Goal: Transaction & Acquisition: Purchase product/service

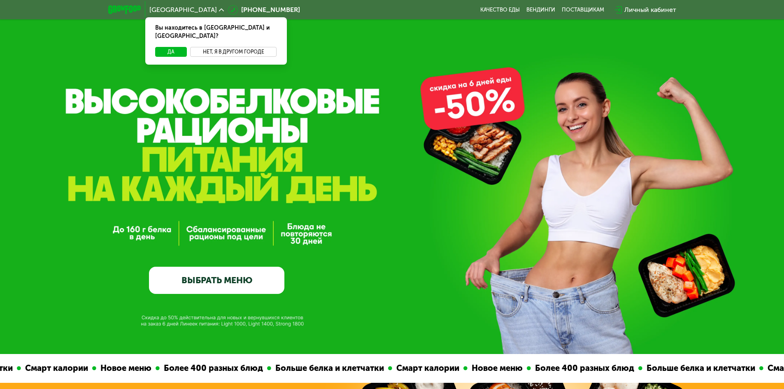
click at [226, 47] on button "Нет, я в другом городе" at bounding box center [233, 52] width 87 height 10
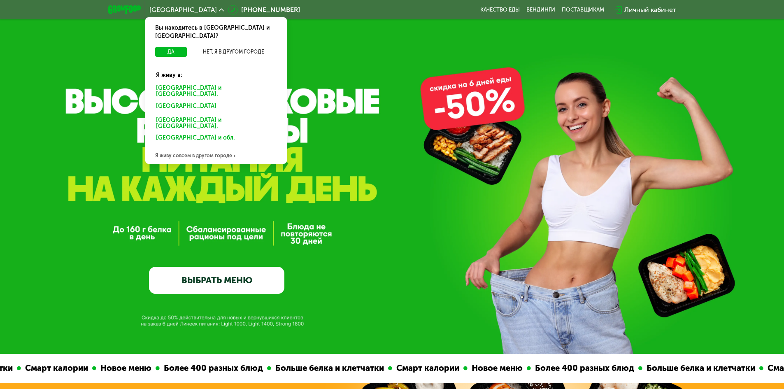
click at [178, 83] on div "[GEOGRAPHIC_DATA] и [GEOGRAPHIC_DATA]." at bounding box center [216, 91] width 132 height 17
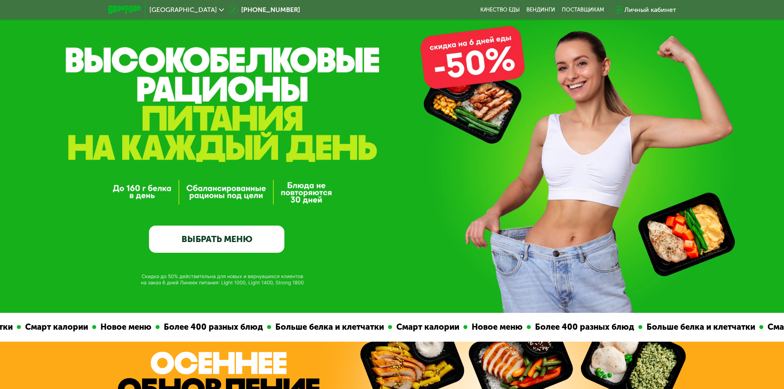
click at [222, 241] on link "ВЫБРАТЬ МЕНЮ" at bounding box center [216, 239] width 135 height 27
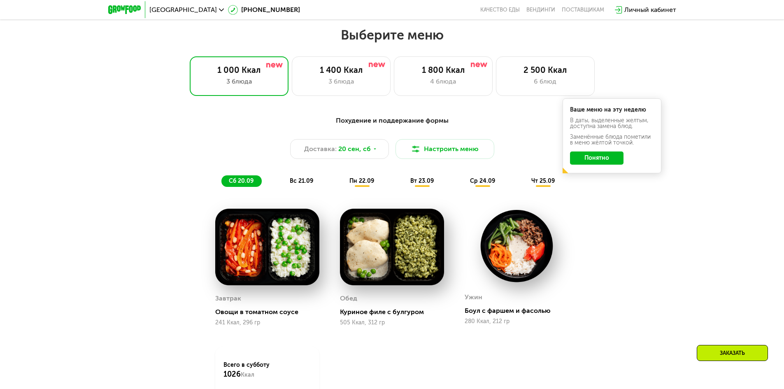
scroll to position [683, 0]
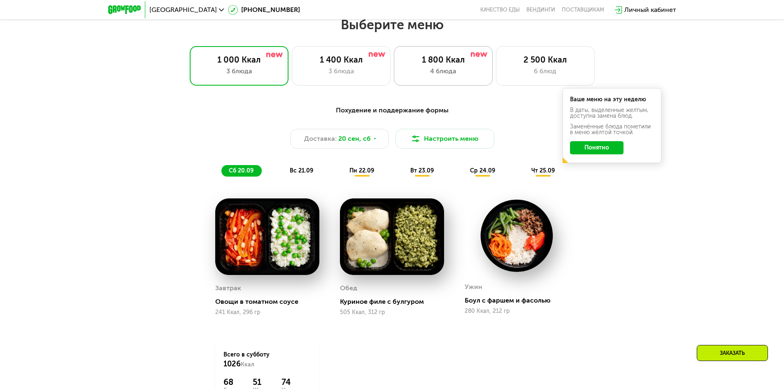
click at [451, 76] on div "4 блюда" at bounding box center [444, 71] width 82 height 10
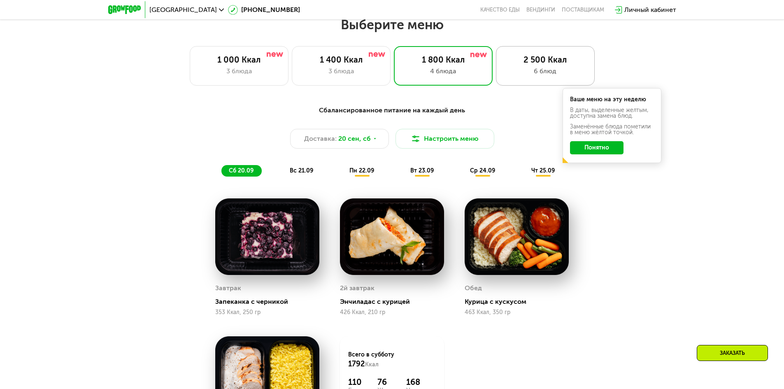
click at [518, 71] on div "6 блюд" at bounding box center [546, 71] width 82 height 10
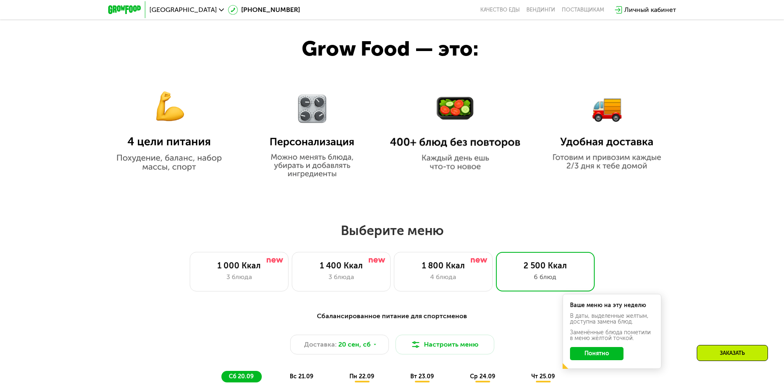
scroll to position [600, 0]
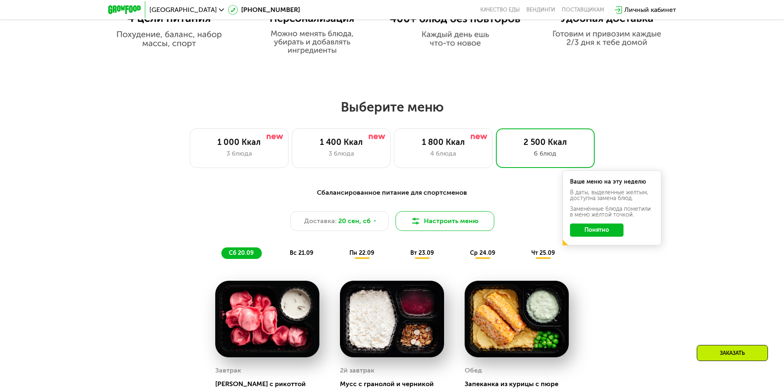
click at [424, 228] on button "Настроить меню" at bounding box center [445, 221] width 99 height 20
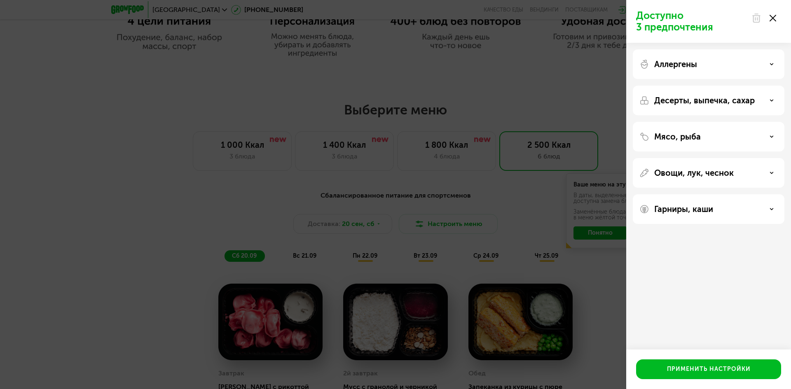
click at [561, 175] on div "Доступно 3 предпочтения Аллергены Десерты, выпечка, сахар Мясо, рыба Овощи, лук…" at bounding box center [395, 194] width 791 height 389
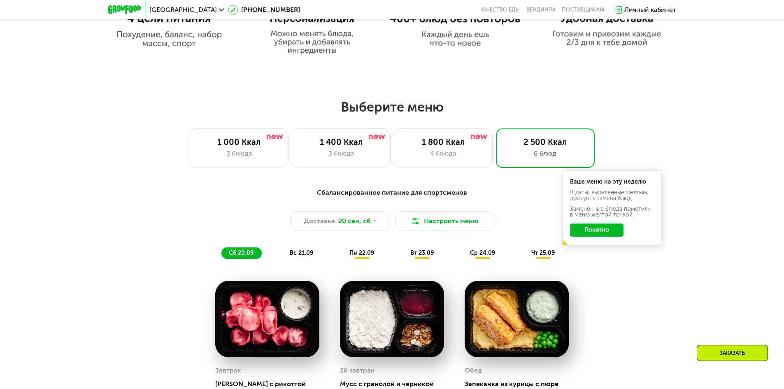
click at [597, 236] on button "Понятно" at bounding box center [597, 230] width 54 height 13
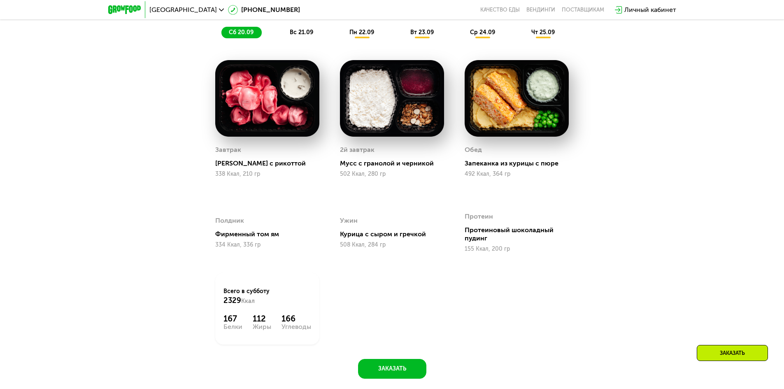
scroll to position [847, 0]
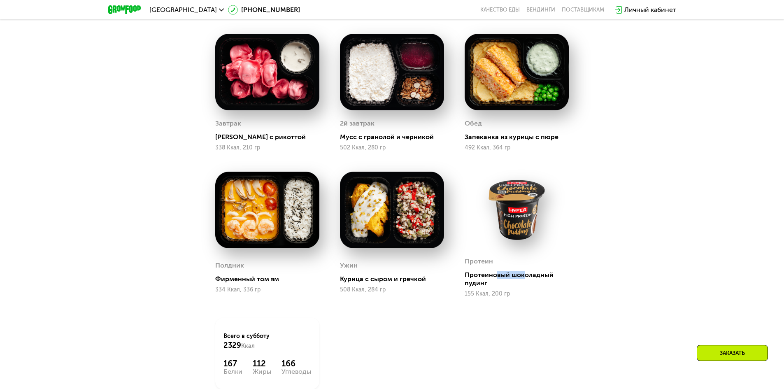
drag, startPoint x: 513, startPoint y: 279, endPoint x: 523, endPoint y: 280, distance: 9.9
click at [523, 280] on div "Протеиновый шоколадный пудинг" at bounding box center [520, 279] width 111 height 16
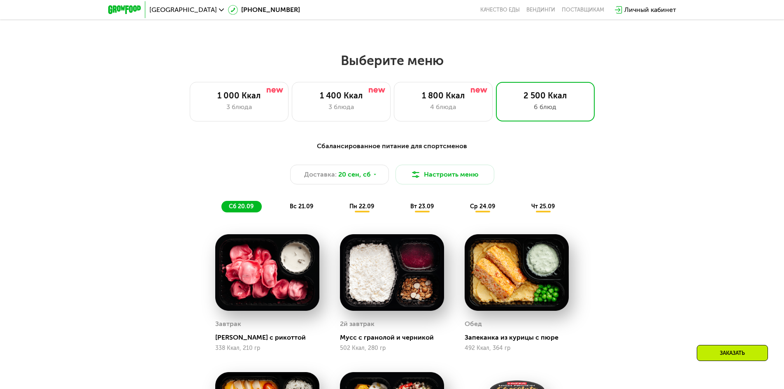
scroll to position [642, 0]
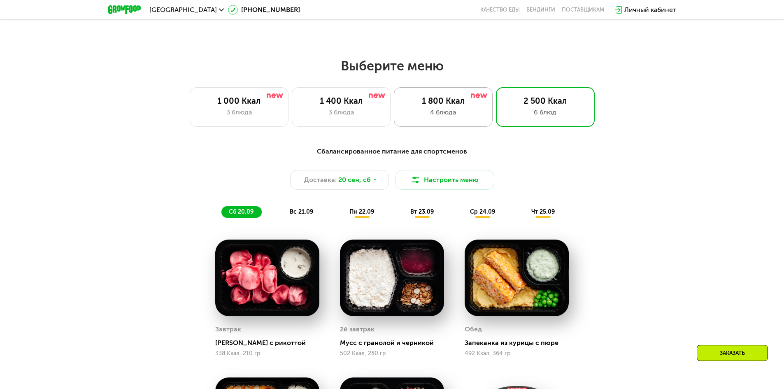
click at [448, 114] on div "4 блюда" at bounding box center [444, 112] width 82 height 10
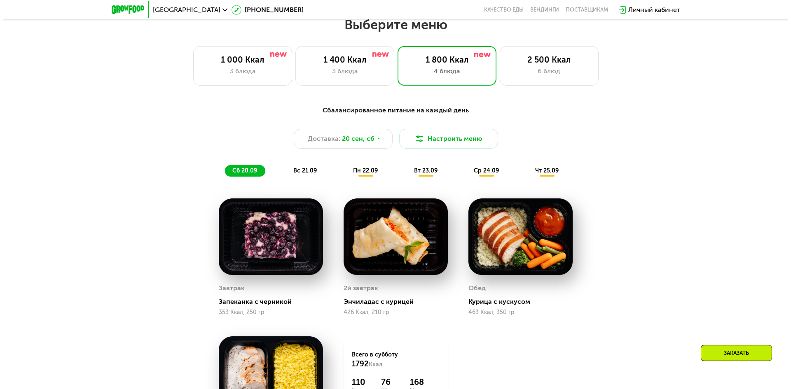
scroll to position [724, 0]
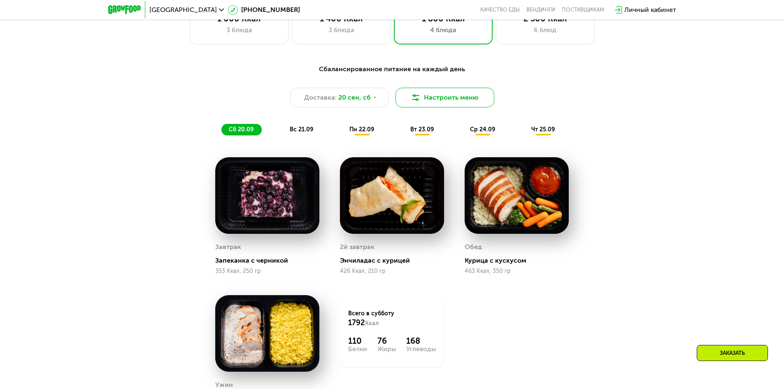
click at [430, 107] on button "Настроить меню" at bounding box center [445, 98] width 99 height 20
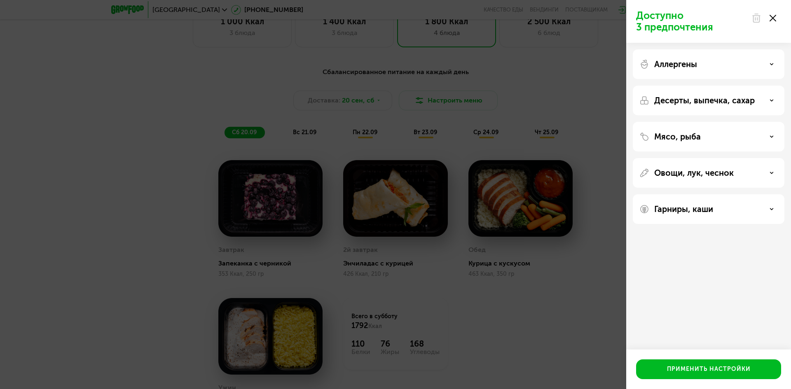
click at [687, 60] on p "Аллергены" at bounding box center [675, 64] width 43 height 10
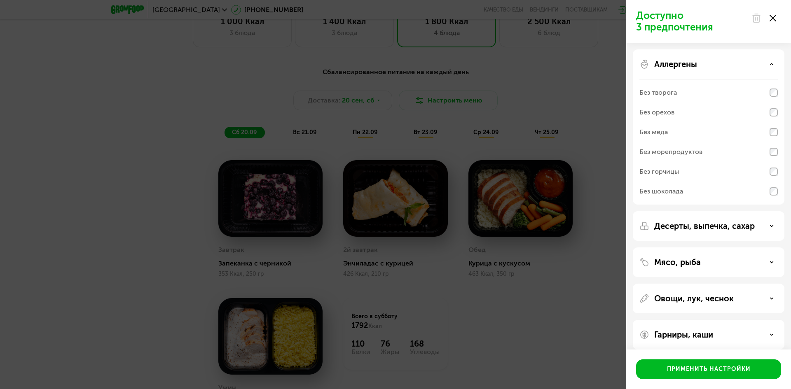
click at [754, 157] on div "Без морепродуктов" at bounding box center [708, 152] width 138 height 20
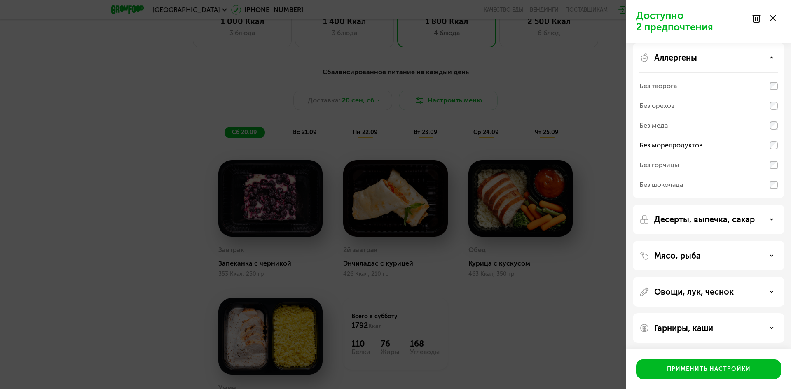
scroll to position [8, 0]
click at [704, 219] on p "Десерты, выпечка, сахар" at bounding box center [704, 218] width 100 height 10
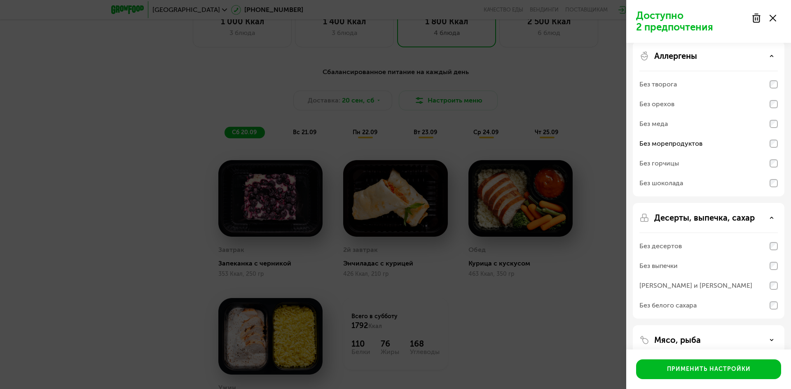
click at [700, 219] on p "Десерты, выпечка, сахар" at bounding box center [704, 218] width 100 height 10
click at [686, 257] on p "Мясо, рыба" at bounding box center [677, 254] width 47 height 10
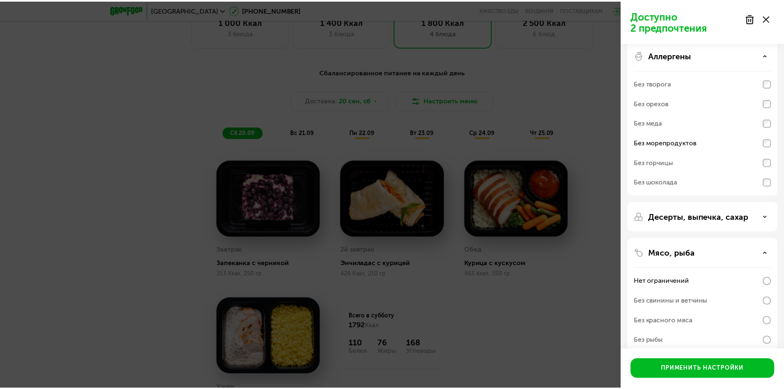
scroll to position [0, 0]
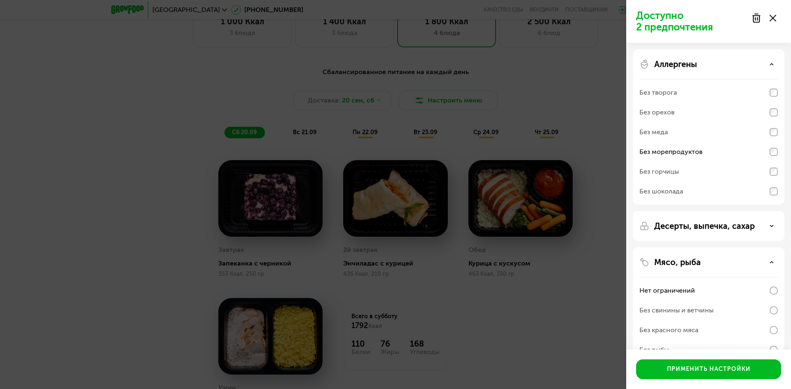
click at [697, 259] on p "Мясо, рыба" at bounding box center [677, 262] width 47 height 10
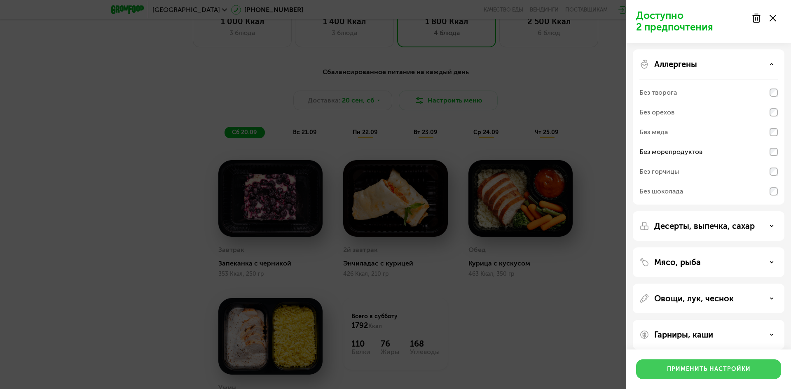
click at [697, 369] on div "Применить настройки" at bounding box center [709, 369] width 84 height 8
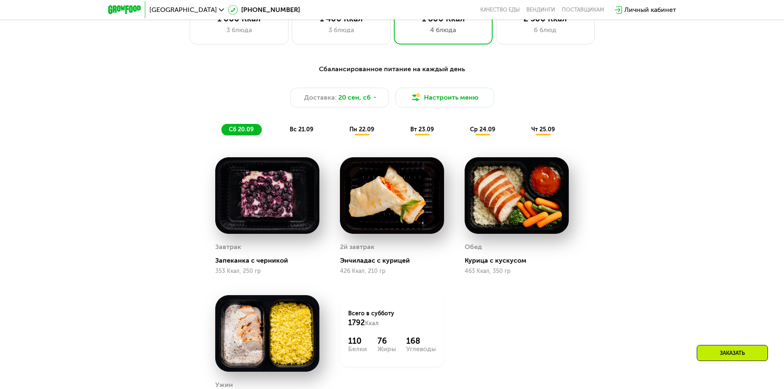
click at [300, 132] on span "вс 21.09" at bounding box center [301, 129] width 23 height 7
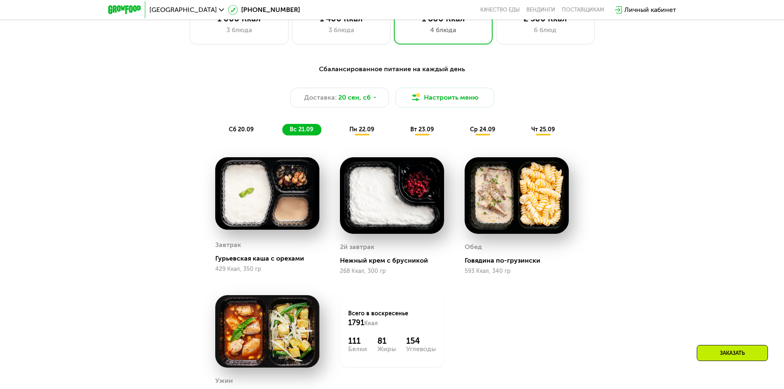
scroll to position [765, 0]
click at [354, 132] on span "пн 22.09" at bounding box center [362, 129] width 25 height 7
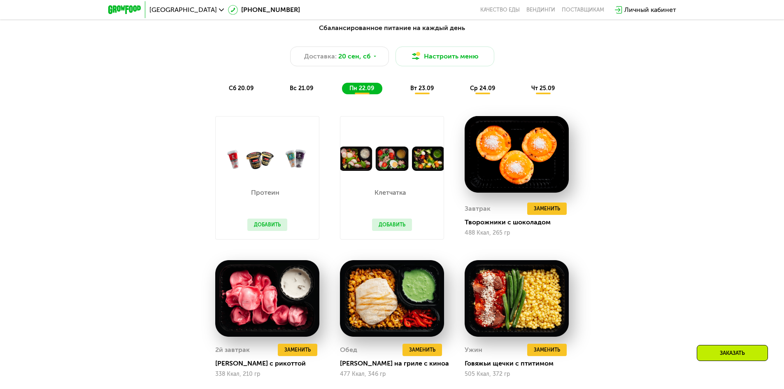
click at [301, 98] on div "Сбалансированное питание на каждый день Доставка: 20 сен, сб Настроить меню сб …" at bounding box center [392, 58] width 497 height 81
click at [306, 92] on span "вс 21.09" at bounding box center [301, 88] width 23 height 7
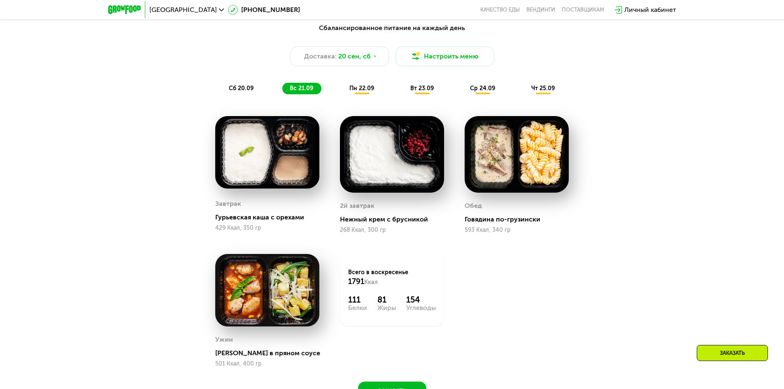
click at [355, 92] on span "пн 22.09" at bounding box center [362, 88] width 25 height 7
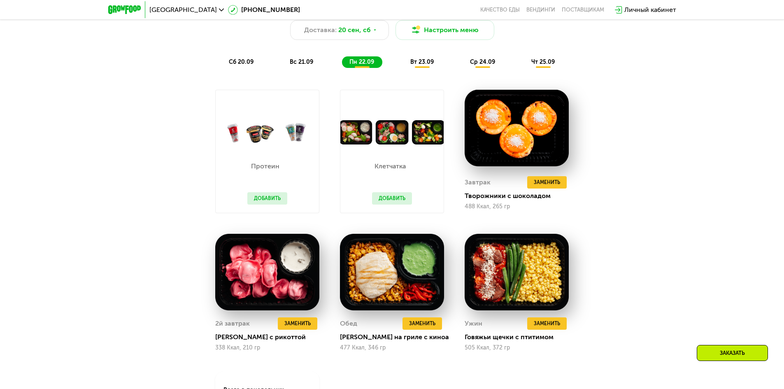
scroll to position [806, 0]
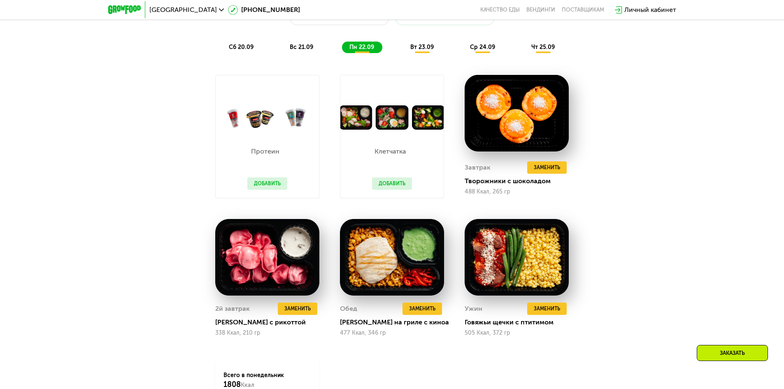
click at [388, 185] on button "Добавить" at bounding box center [392, 183] width 40 height 12
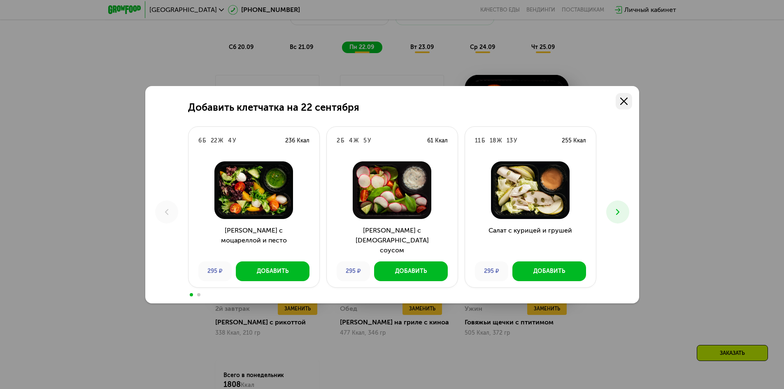
click at [621, 98] on icon at bounding box center [624, 101] width 7 height 7
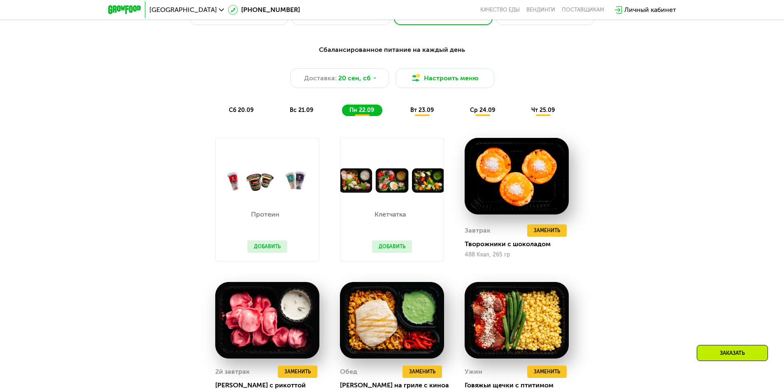
scroll to position [724, 0]
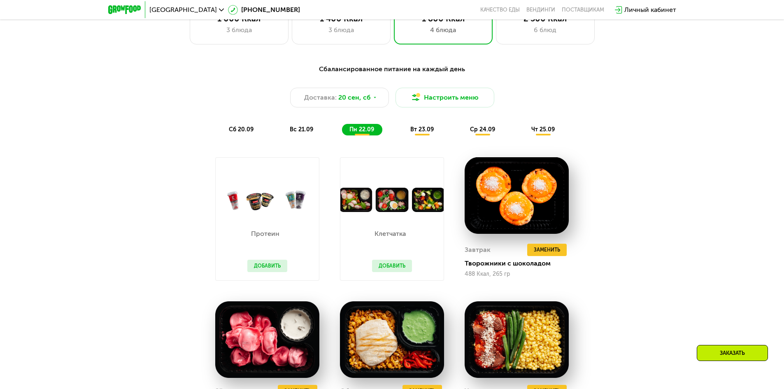
click at [411, 133] on span "вт 23.09" at bounding box center [422, 129] width 23 height 7
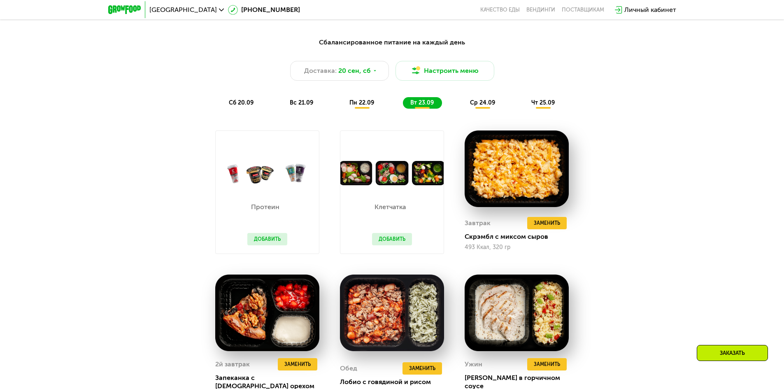
scroll to position [765, 0]
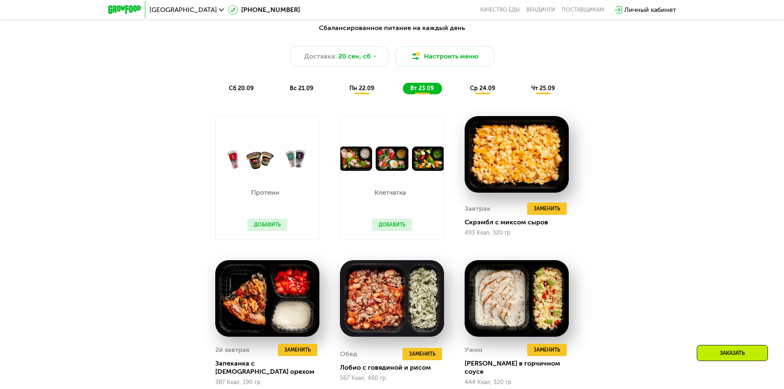
click at [488, 89] on span "ср 24.09" at bounding box center [482, 88] width 25 height 7
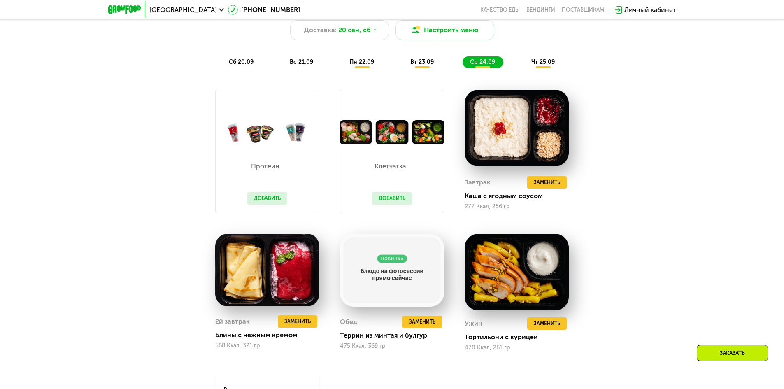
scroll to position [806, 0]
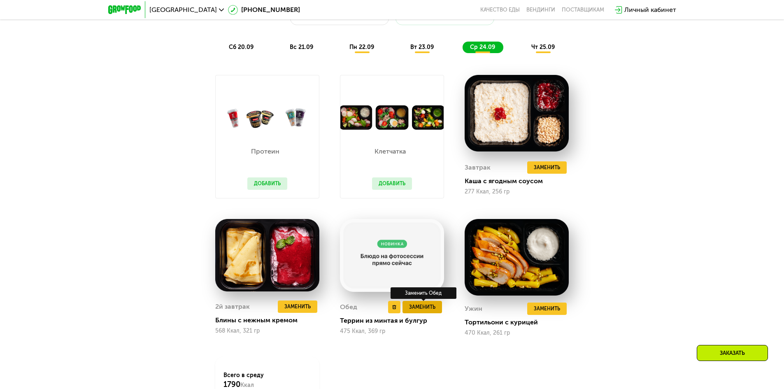
click at [418, 311] on span "Заменить" at bounding box center [422, 307] width 26 height 8
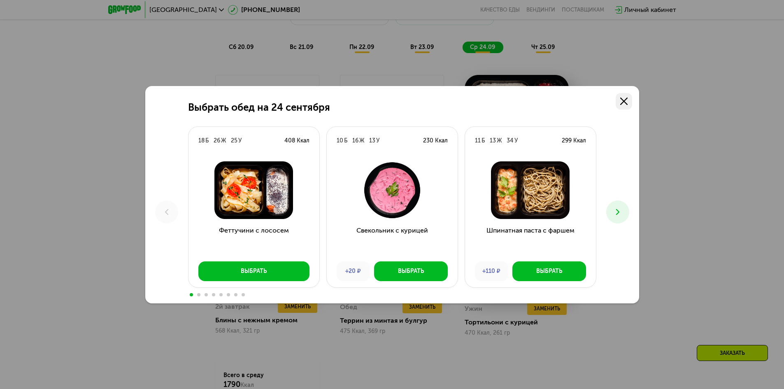
click at [628, 100] on link at bounding box center [624, 101] width 16 height 16
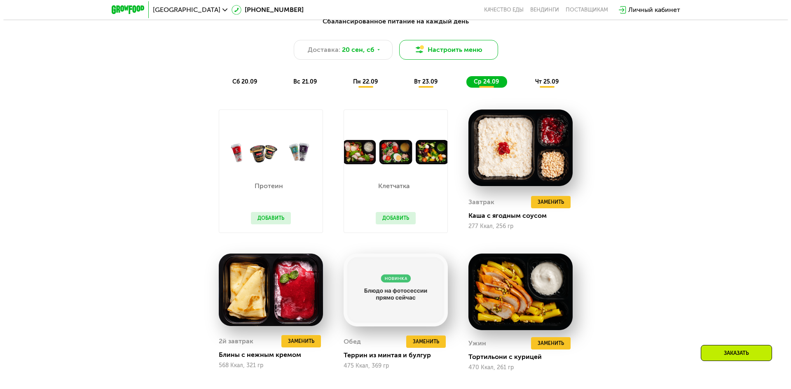
scroll to position [683, 0]
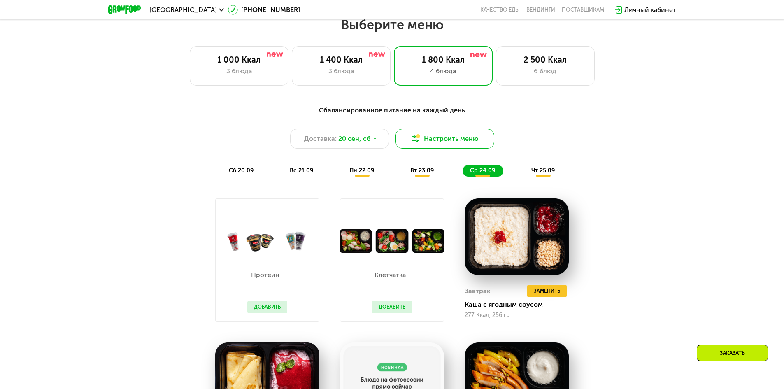
click at [442, 141] on button "Настроить меню" at bounding box center [445, 139] width 99 height 20
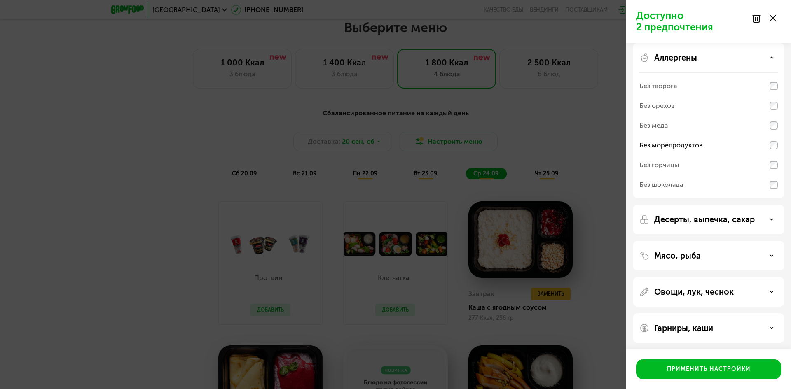
scroll to position [8, 0]
click at [684, 258] on p "Мясо, рыба" at bounding box center [677, 254] width 47 height 10
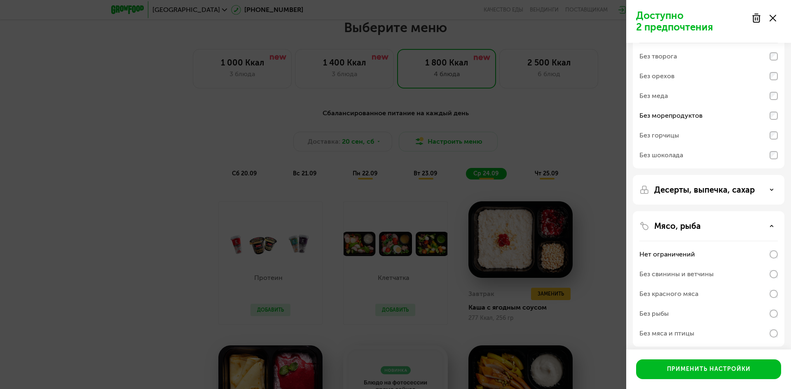
scroll to position [49, 0]
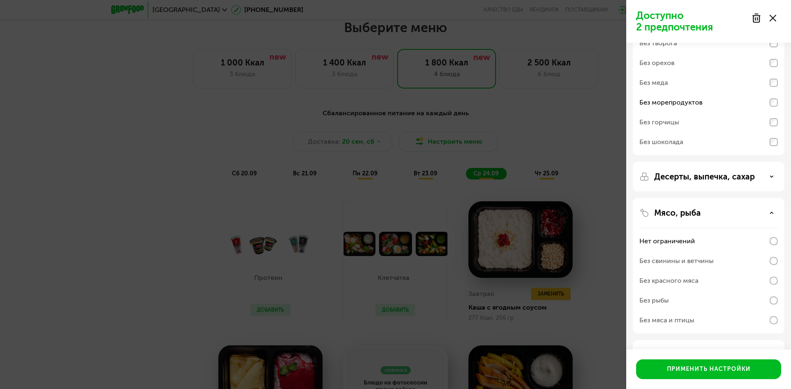
click at [768, 302] on div "Без рыбы" at bounding box center [708, 301] width 138 height 20
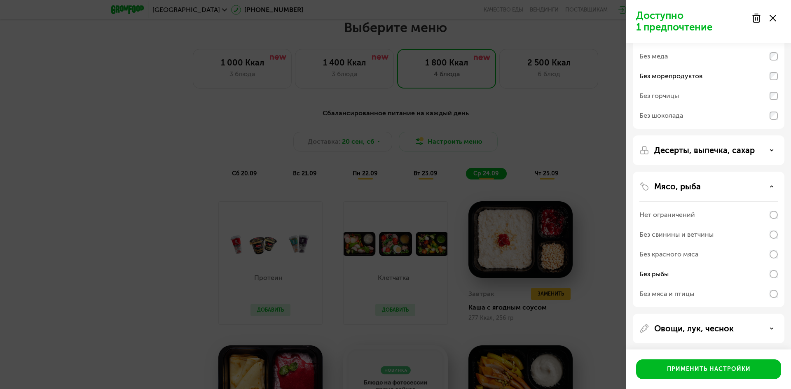
scroll to position [114, 0]
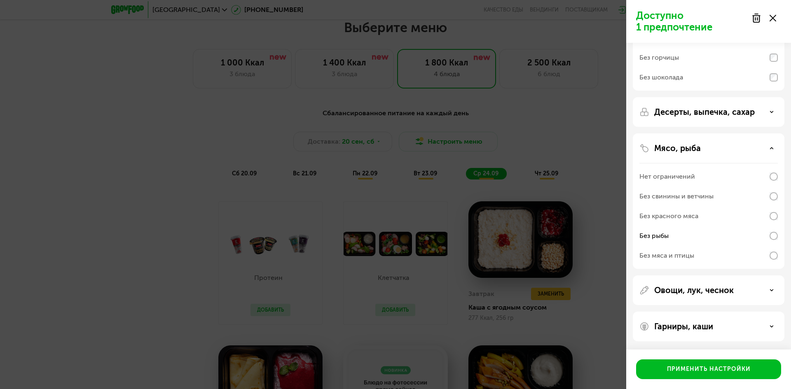
click at [690, 299] on div "Овощи, лук, чеснок" at bounding box center [708, 290] width 152 height 30
click at [686, 295] on p "Овощи, лук, чеснок" at bounding box center [693, 290] width 79 height 10
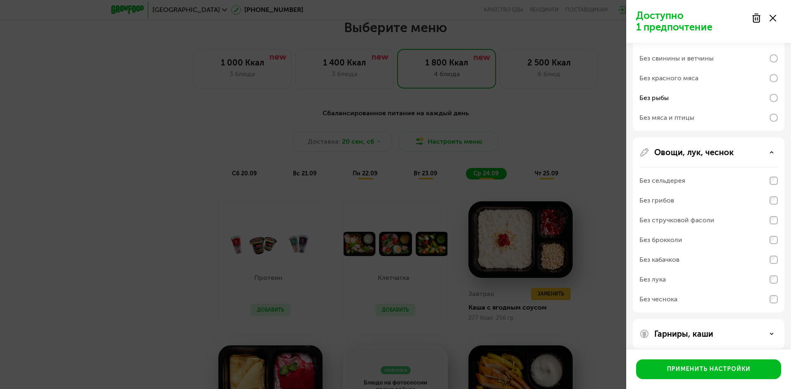
scroll to position [259, 0]
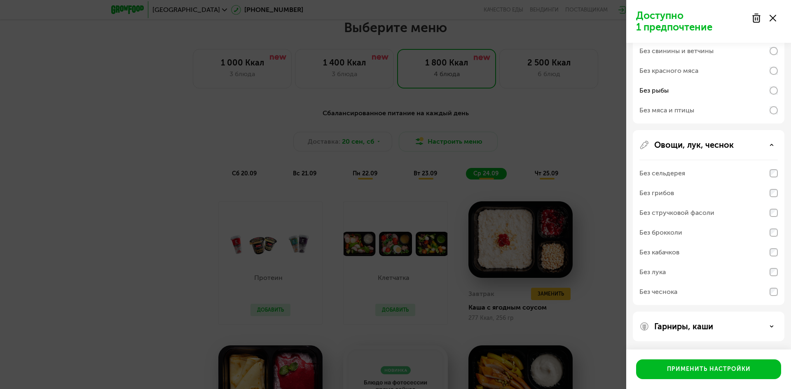
click at [686, 323] on p "Гарниры, каши" at bounding box center [683, 327] width 59 height 10
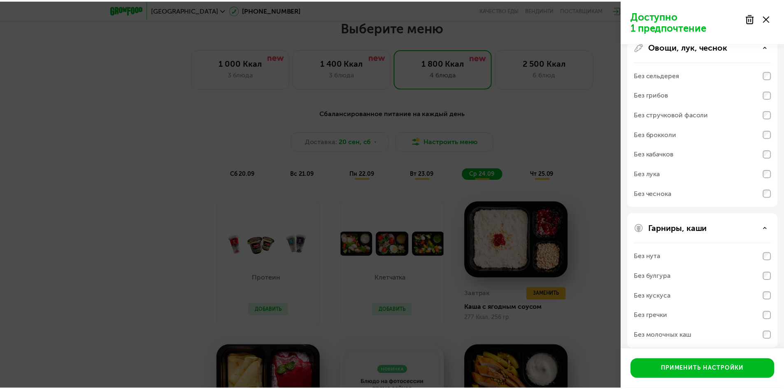
scroll to position [365, 0]
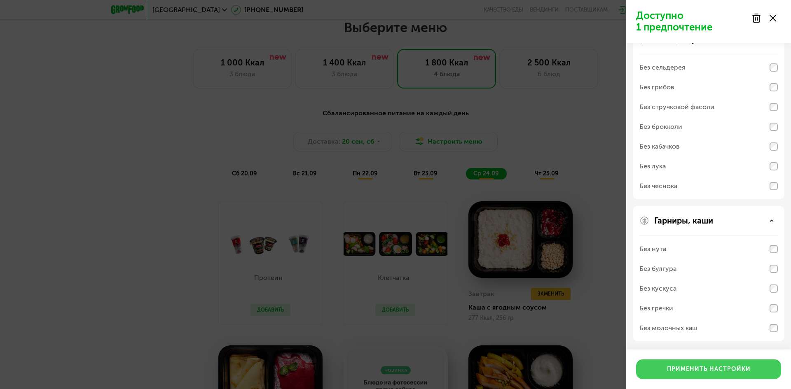
click at [684, 366] on div "Применить настройки" at bounding box center [709, 369] width 84 height 8
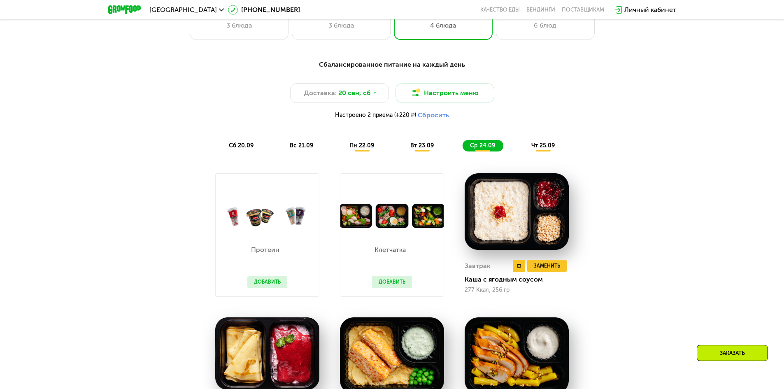
scroll to position [724, 0]
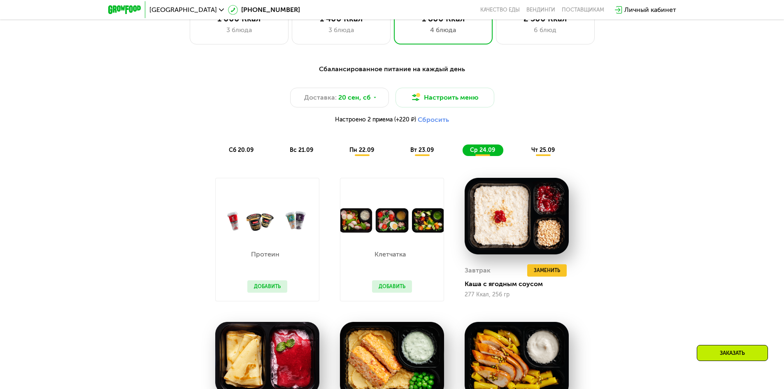
click at [441, 151] on div "вт 23.09" at bounding box center [422, 151] width 39 height 12
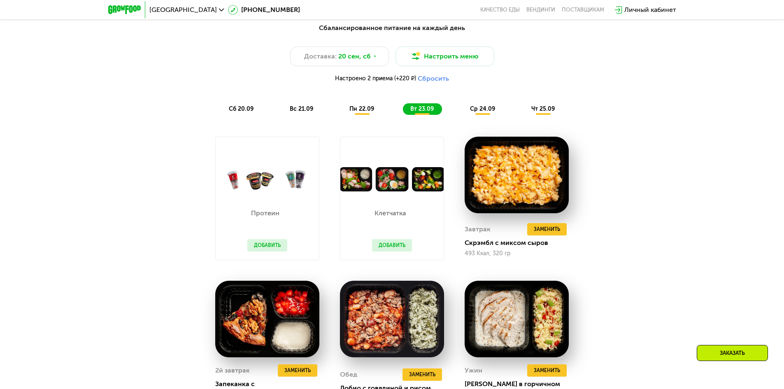
click at [537, 111] on span "чт 25.09" at bounding box center [543, 108] width 23 height 7
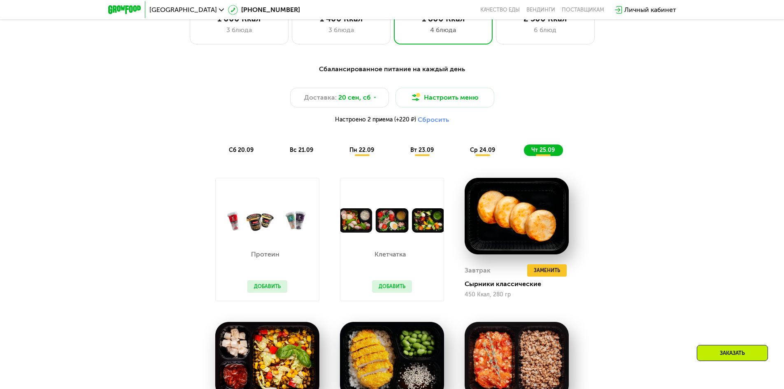
click at [314, 152] on div "вс 21.09" at bounding box center [301, 151] width 39 height 12
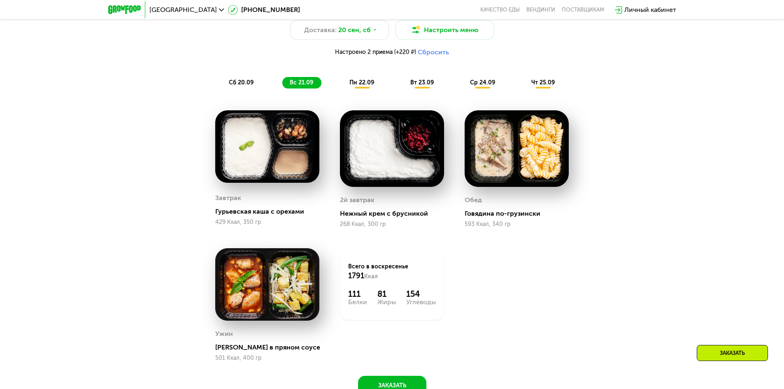
scroll to position [806, 0]
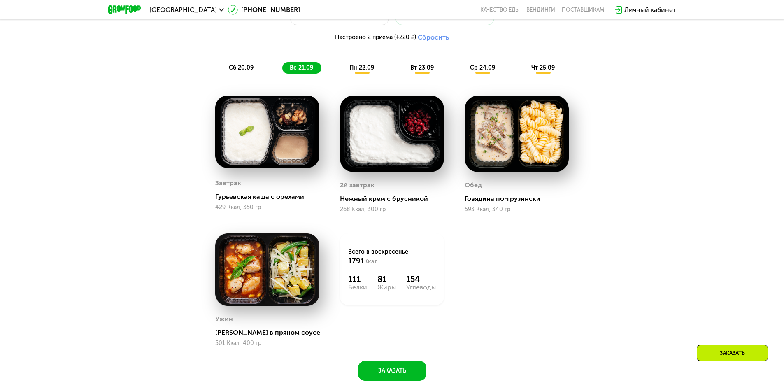
click at [242, 74] on div "сб 20.09" at bounding box center [242, 68] width 40 height 12
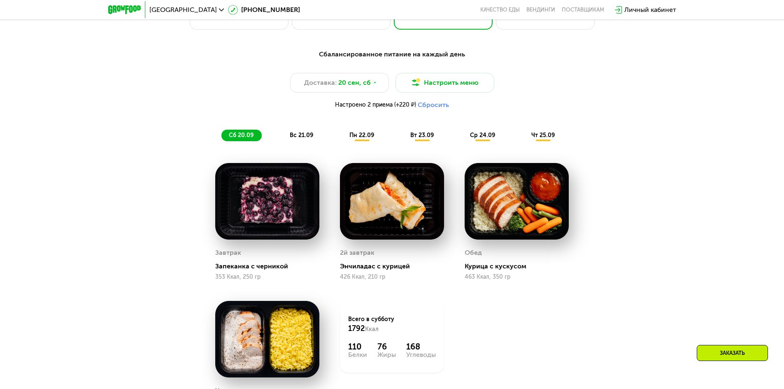
scroll to position [724, 0]
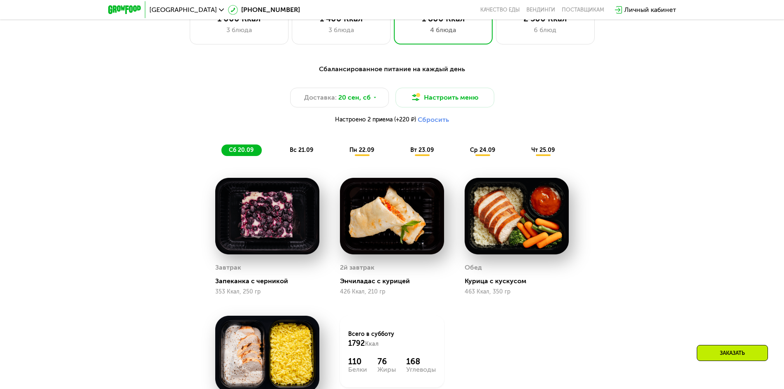
click at [321, 150] on div "сб 20.09 вс 21.09 пн 22.09 вт 23.09 ср 24.09 чт 25.09" at bounding box center [393, 151] width 342 height 12
click at [306, 152] on span "вс 21.09" at bounding box center [301, 150] width 23 height 7
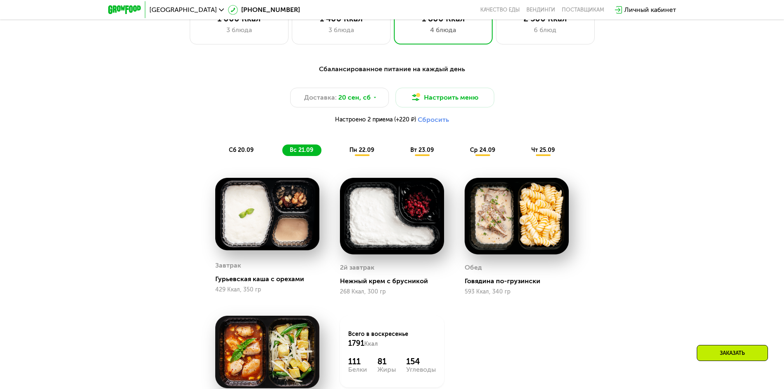
click at [352, 151] on span "пн 22.09" at bounding box center [362, 150] width 25 height 7
